Goal: Navigation & Orientation: Find specific page/section

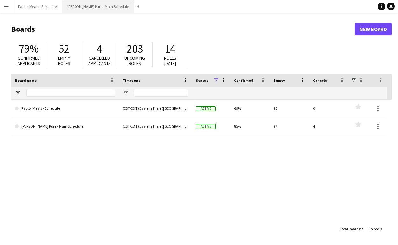
click at [81, 5] on button "[PERSON_NAME] Pure - Main Schedule Close" at bounding box center [98, 6] width 72 height 12
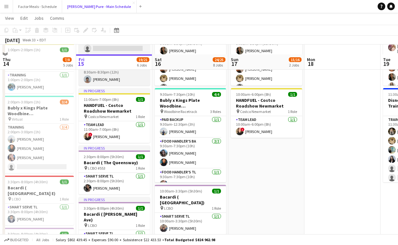
scroll to position [96, 0]
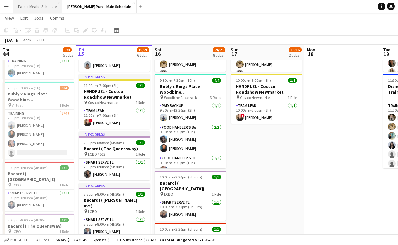
click at [45, 9] on button "Factor Meals - Schedule Close" at bounding box center [37, 6] width 49 height 12
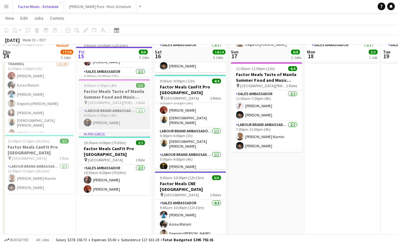
scroll to position [94, 0]
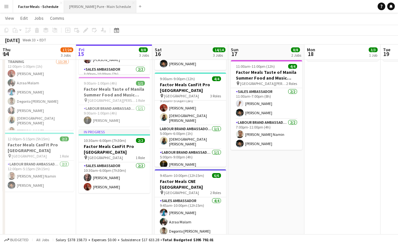
click at [94, 5] on button "[PERSON_NAME] Pure - Main Schedule Close" at bounding box center [100, 6] width 72 height 12
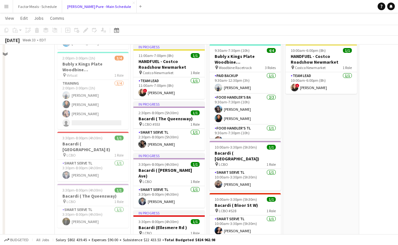
scroll to position [127, 0]
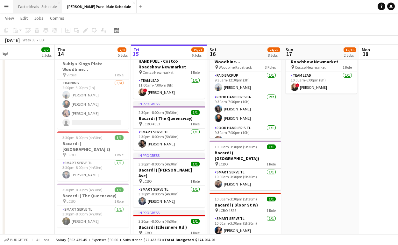
click at [31, 12] on button "Factor Meals - Schedule Close" at bounding box center [37, 6] width 49 height 12
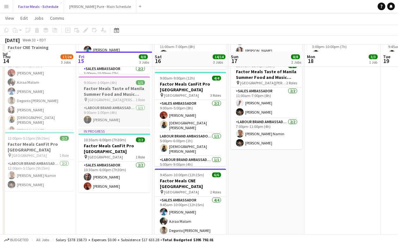
scroll to position [101, 0]
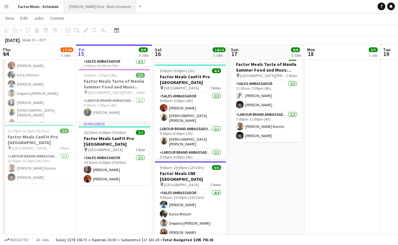
click at [75, 4] on button "[PERSON_NAME] Pure - Main Schedule Close" at bounding box center [100, 6] width 72 height 12
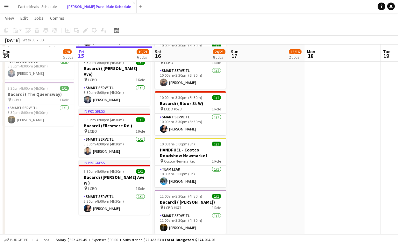
scroll to position [234, 0]
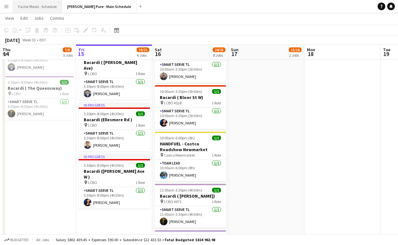
click at [30, 6] on button "Factor Meals - Schedule Close" at bounding box center [37, 6] width 49 height 12
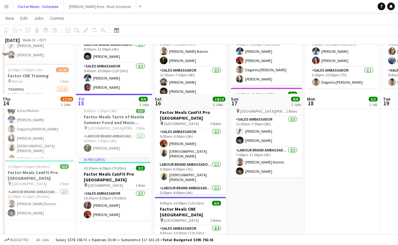
scroll to position [117, 0]
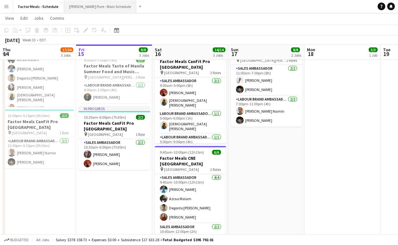
click at [78, 8] on button "[PERSON_NAME] Pure - Main Schedule Close" at bounding box center [100, 6] width 72 height 12
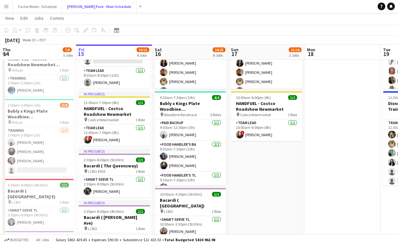
scroll to position [130, 0]
click at [31, 6] on button "Factor Meals - Schedule Close" at bounding box center [37, 6] width 49 height 12
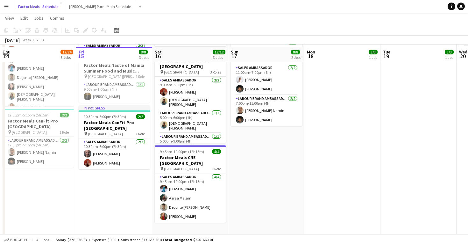
scroll to position [120, 0]
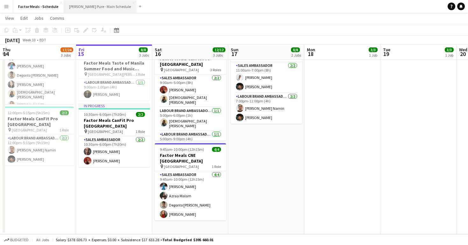
click at [96, 6] on button "[PERSON_NAME] Pure - Main Schedule Close" at bounding box center [100, 6] width 72 height 12
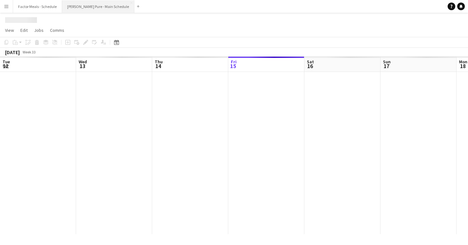
scroll to position [0, 152]
